Goal: Information Seeking & Learning: Check status

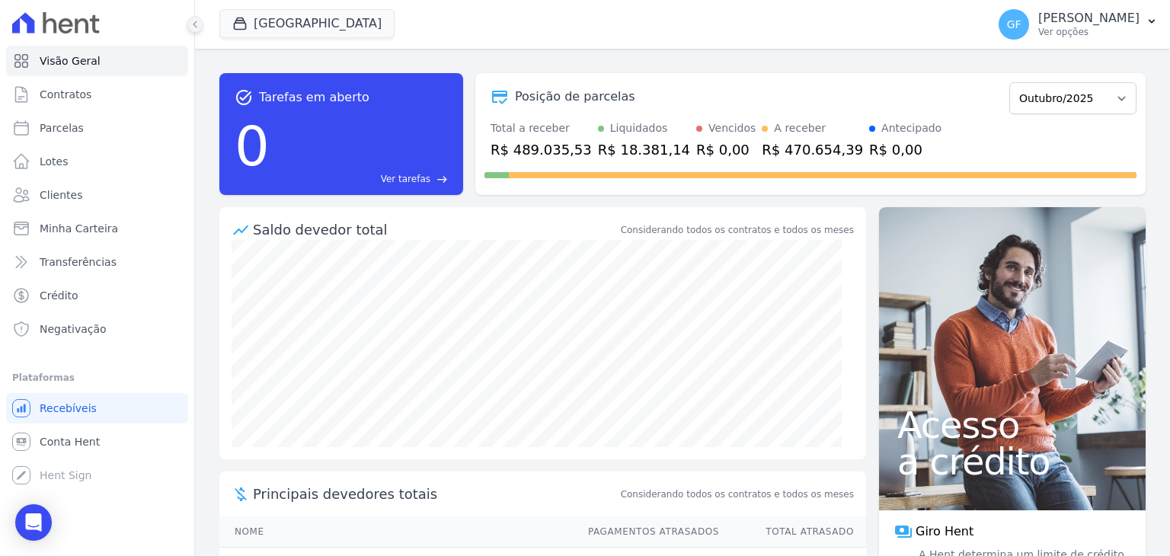
click at [198, 17] on button at bounding box center [195, 24] width 17 height 17
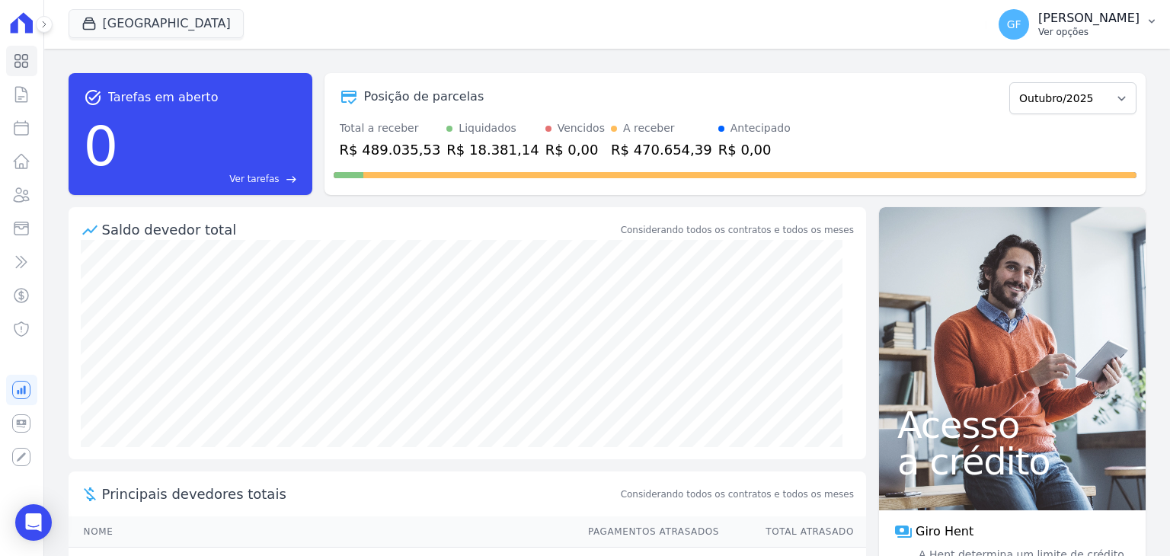
click at [1087, 31] on p "Ver opções" at bounding box center [1088, 32] width 101 height 12
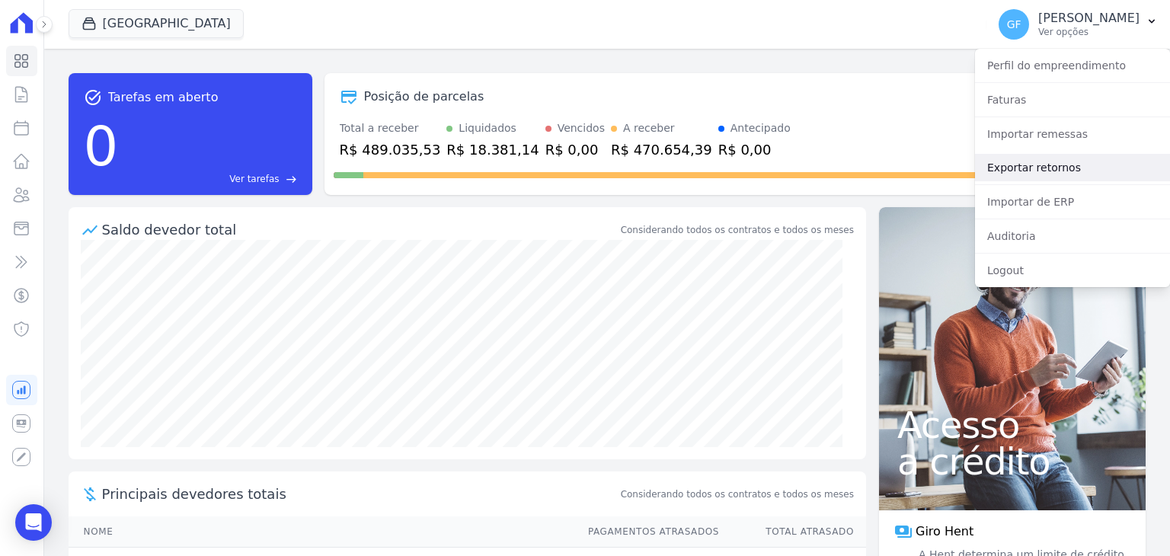
click at [1053, 165] on link "Exportar retornos" at bounding box center [1072, 167] width 195 height 27
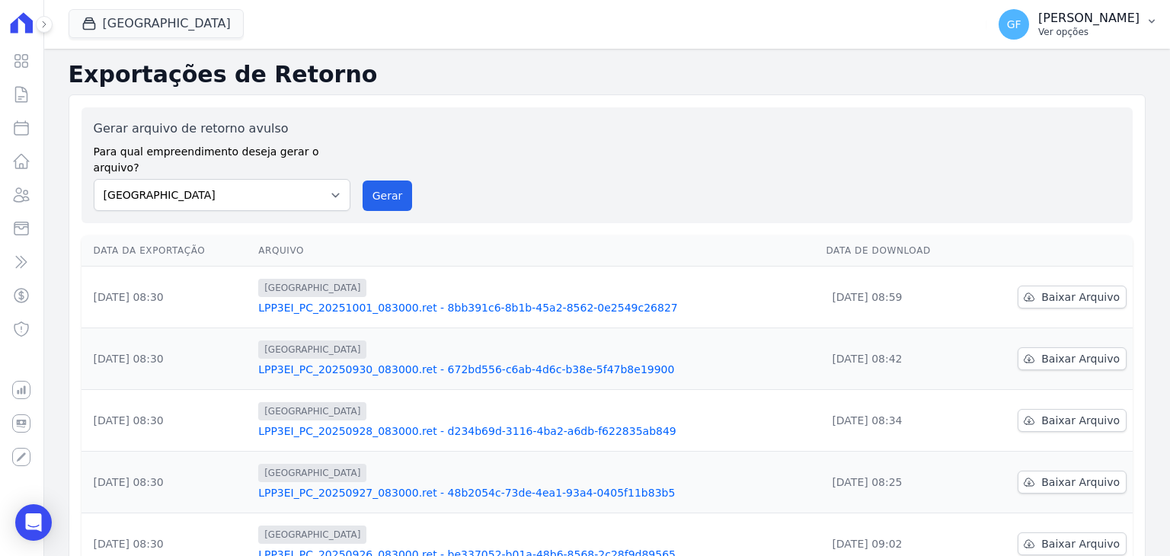
click at [1066, 29] on p "Ver opções" at bounding box center [1088, 32] width 101 height 12
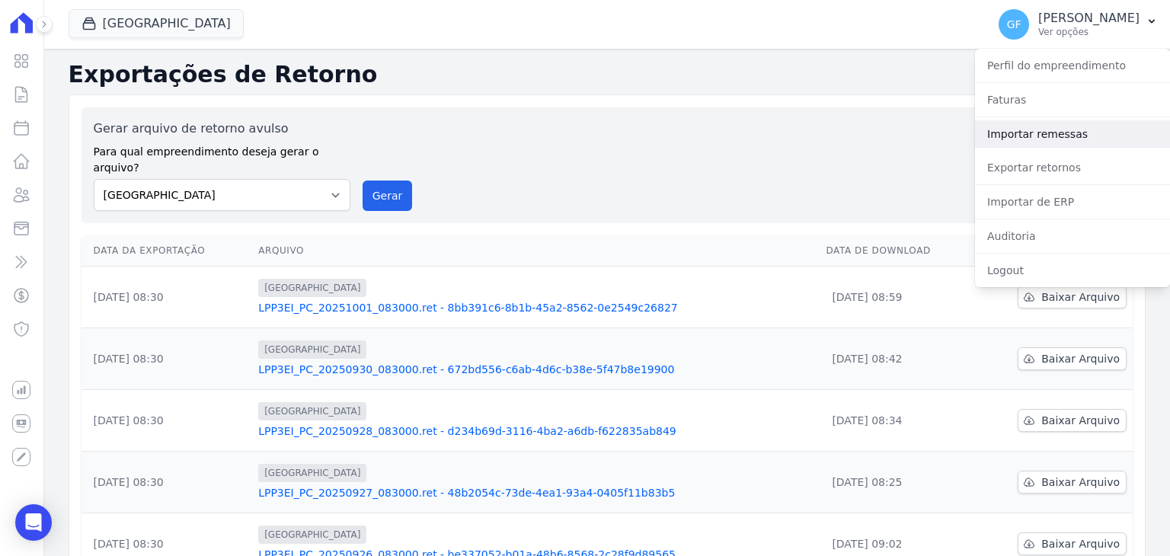
click at [1040, 142] on link "Importar remessas" at bounding box center [1072, 133] width 195 height 27
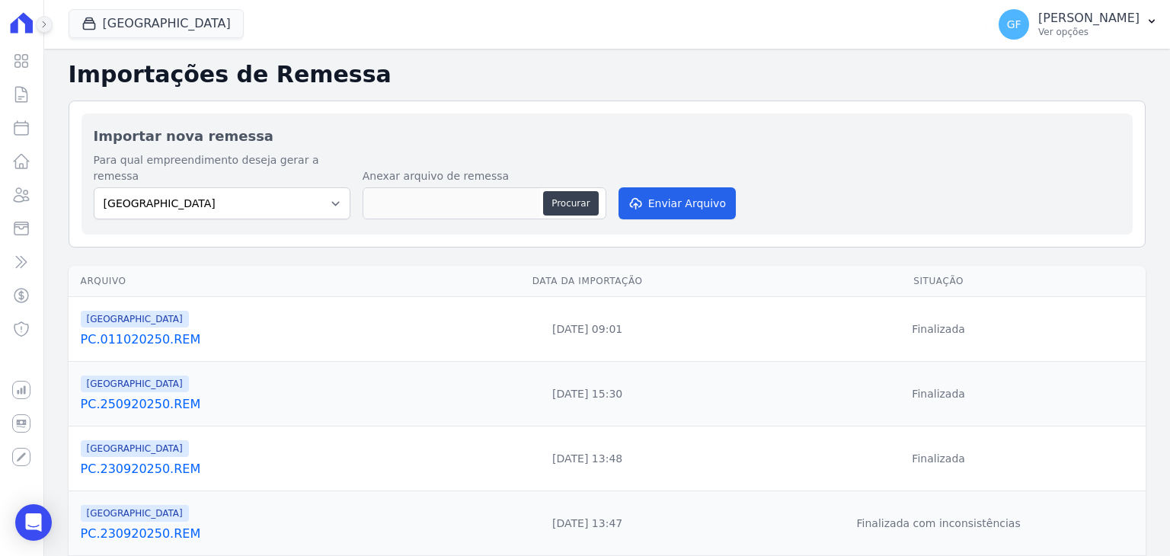
click at [46, 30] on button at bounding box center [44, 24] width 17 height 17
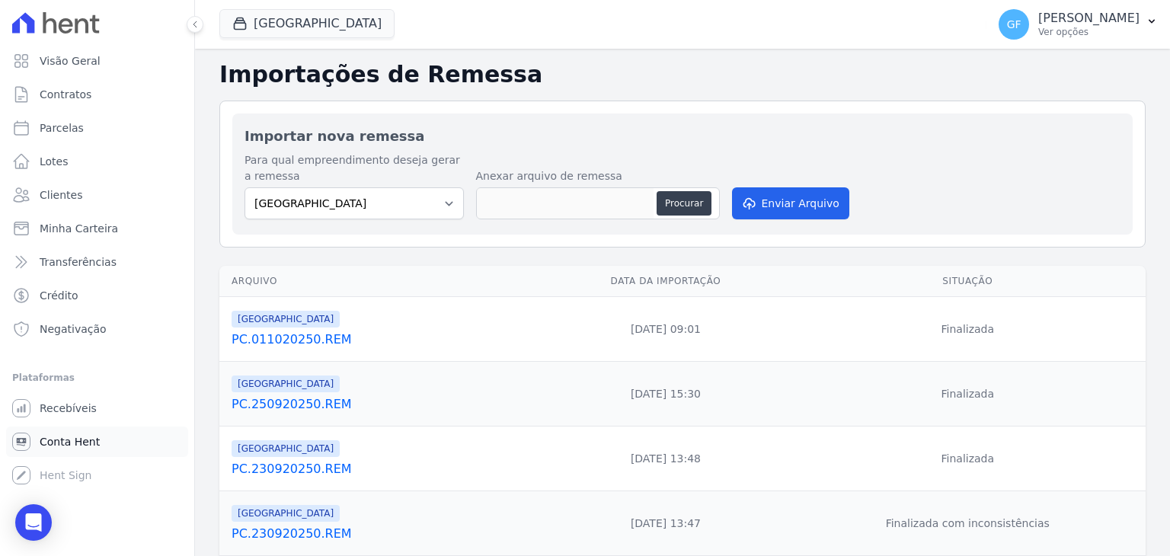
click at [65, 438] on span "Conta Hent" at bounding box center [70, 441] width 60 height 15
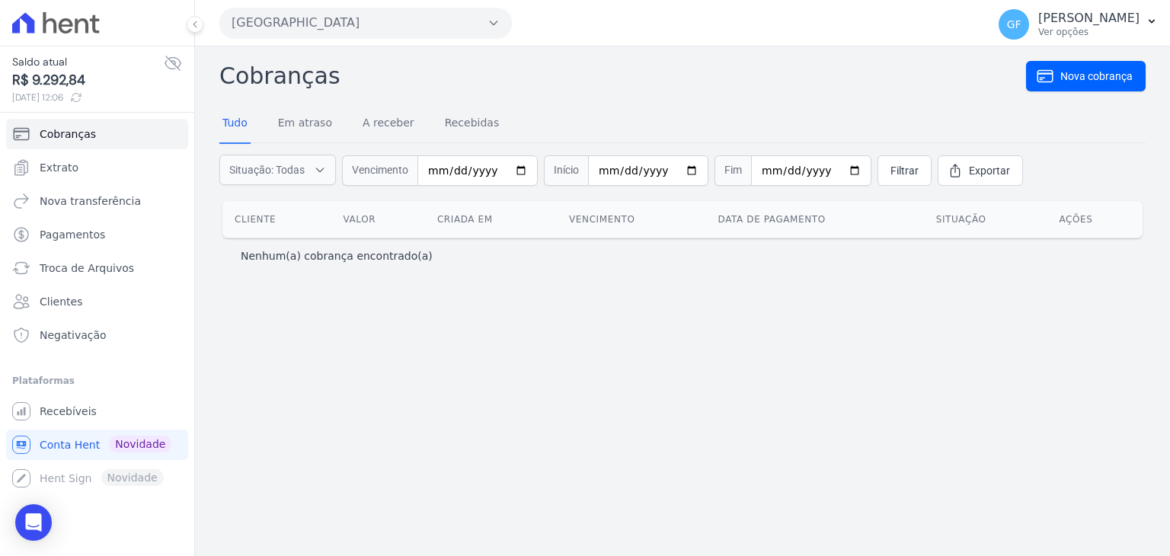
click at [178, 59] on icon at bounding box center [173, 63] width 18 height 18
click at [69, 167] on span "Extrato" at bounding box center [59, 167] width 39 height 15
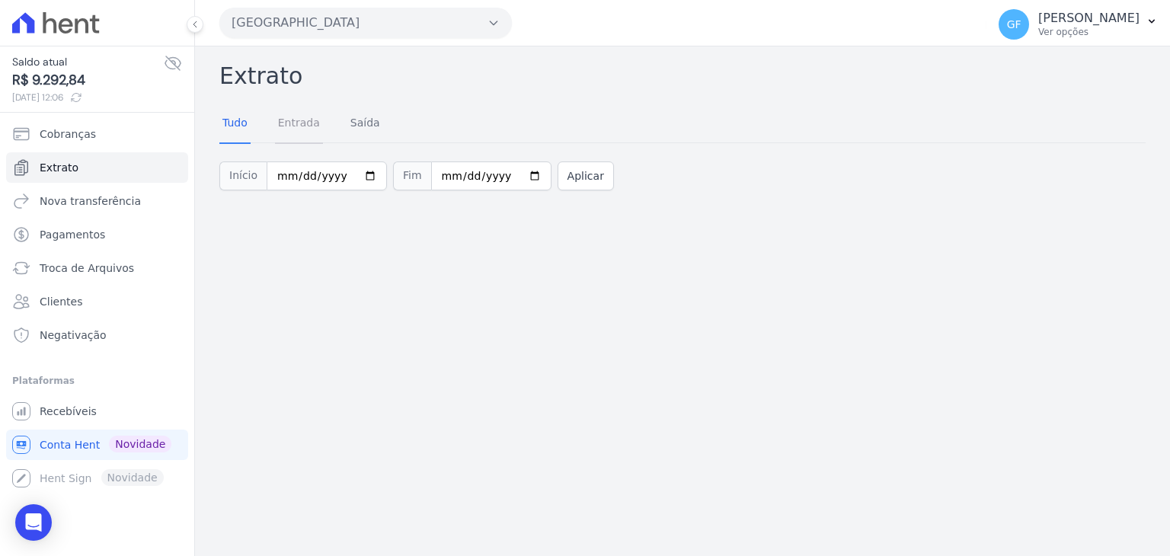
click at [310, 122] on link "Entrada" at bounding box center [299, 124] width 48 height 40
click at [355, 123] on link "Saída" at bounding box center [365, 124] width 36 height 40
click at [237, 120] on link "Tudo" at bounding box center [234, 124] width 31 height 40
click at [88, 141] on link "Cobranças" at bounding box center [97, 134] width 182 height 30
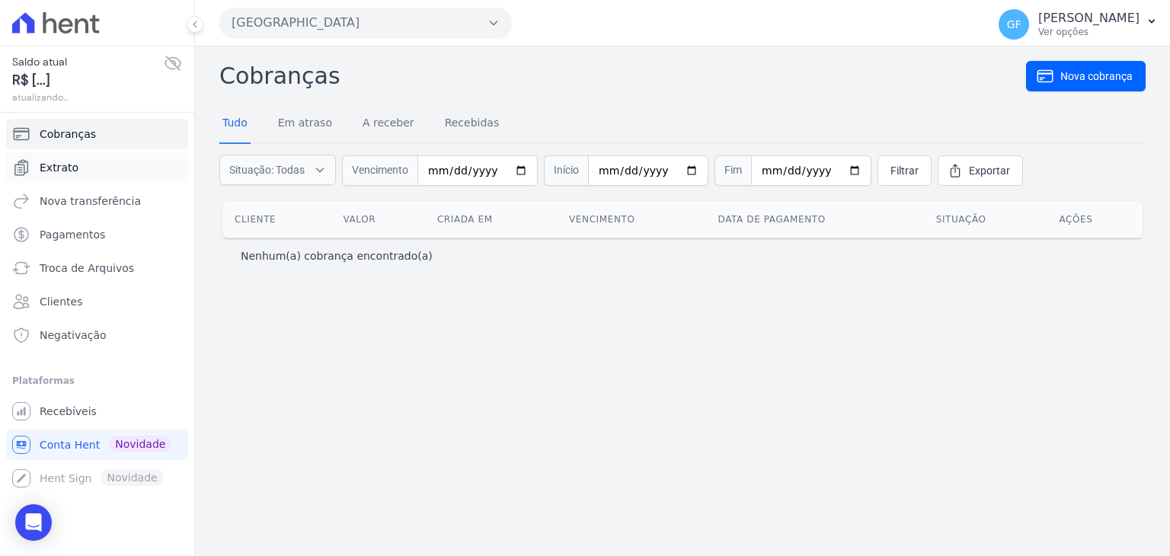
click at [87, 166] on link "Extrato" at bounding box center [97, 167] width 182 height 30
